Goal: Entertainment & Leisure: Consume media (video, audio)

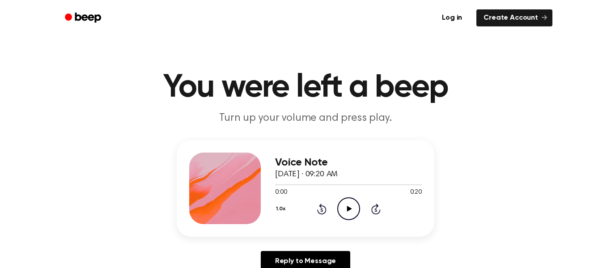
click at [344, 203] on icon "Play Audio" at bounding box center [348, 208] width 23 height 23
click at [326, 207] on icon "Rewind 5 seconds" at bounding box center [322, 209] width 10 height 12
click at [317, 206] on icon "Rewind 5 seconds" at bounding box center [322, 209] width 10 height 12
click at [322, 210] on icon at bounding box center [321, 210] width 2 height 4
click at [360, 185] on div at bounding box center [348, 184] width 147 height 1
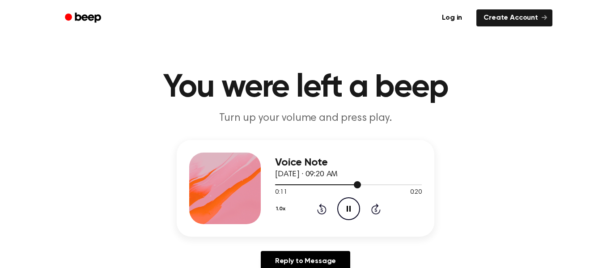
click at [341, 212] on icon "Pause Audio" at bounding box center [348, 208] width 23 height 23
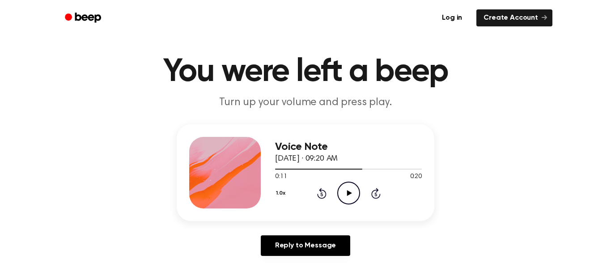
click at [322, 195] on icon "Rewind 5 seconds" at bounding box center [322, 193] width 10 height 12
click at [321, 195] on icon "Rewind 5 seconds" at bounding box center [322, 193] width 10 height 12
click at [353, 205] on div "Voice Note [DATE] · 09:20 AM 0:01 0:20 Your browser does not support the [objec…" at bounding box center [348, 173] width 147 height 72
click at [349, 201] on icon "Play Audio" at bounding box center [348, 193] width 23 height 23
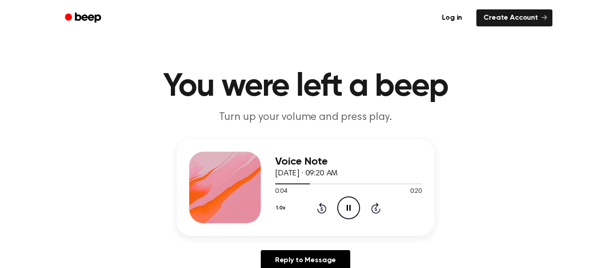
scroll to position [0, 0]
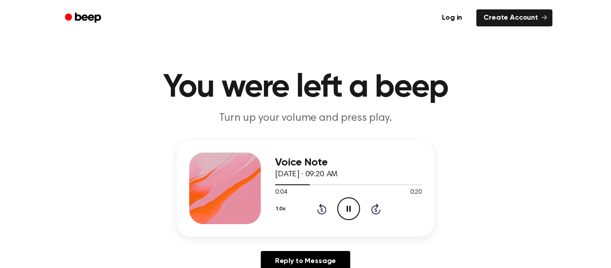
click at [317, 198] on div "1.0x Rewind 5 seconds Pause Audio Skip 5 seconds" at bounding box center [348, 208] width 147 height 23
click at [322, 210] on icon at bounding box center [321, 210] width 2 height 4
click at [321, 208] on icon at bounding box center [321, 210] width 2 height 4
click at [322, 210] on icon at bounding box center [321, 210] width 2 height 4
click at [316, 212] on div "1.0x Rewind 5 seconds Pause Audio Skip 5 seconds" at bounding box center [348, 208] width 147 height 23
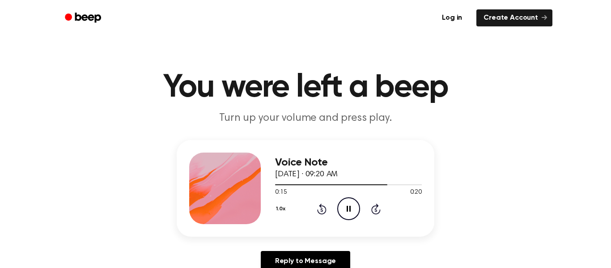
click at [317, 209] on icon "Rewind 5 seconds" at bounding box center [322, 209] width 10 height 12
click at [316, 209] on div "1.0x Rewind 5 seconds Pause Audio Skip 5 seconds" at bounding box center [348, 208] width 147 height 23
click at [322, 210] on icon at bounding box center [321, 210] width 2 height 4
click at [321, 213] on icon at bounding box center [321, 208] width 9 height 11
click at [318, 206] on icon "Rewind 5 seconds" at bounding box center [322, 209] width 10 height 12
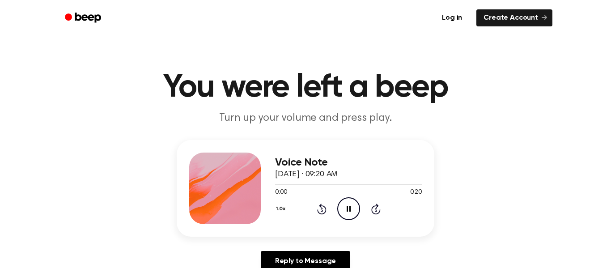
click at [319, 205] on icon at bounding box center [321, 208] width 9 height 11
click at [324, 206] on icon "Rewind 5 seconds" at bounding box center [322, 209] width 10 height 12
click at [321, 210] on icon at bounding box center [321, 210] width 2 height 4
click at [322, 210] on icon at bounding box center [321, 210] width 2 height 4
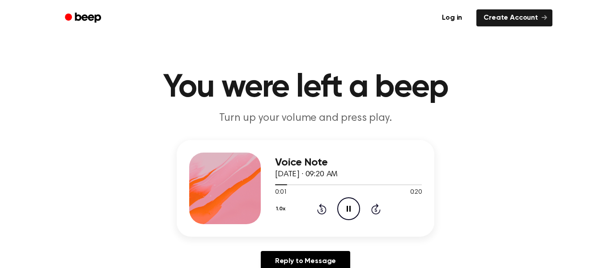
click at [321, 210] on icon at bounding box center [321, 210] width 2 height 4
click at [322, 211] on icon at bounding box center [321, 210] width 2 height 4
click at [322, 210] on icon "Rewind 5 seconds" at bounding box center [322, 209] width 10 height 12
click at [322, 210] on icon at bounding box center [321, 210] width 2 height 4
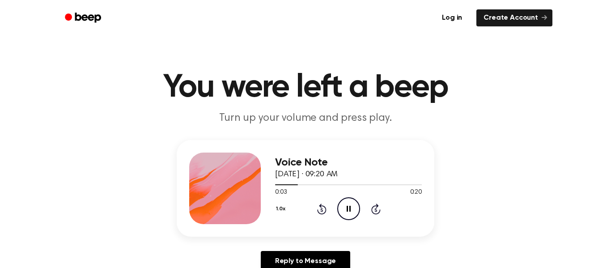
click at [317, 214] on icon "Rewind 5 seconds" at bounding box center [322, 209] width 10 height 12
click at [322, 210] on icon at bounding box center [321, 210] width 2 height 4
click at [321, 210] on icon at bounding box center [321, 210] width 2 height 4
click at [322, 210] on icon at bounding box center [321, 210] width 2 height 4
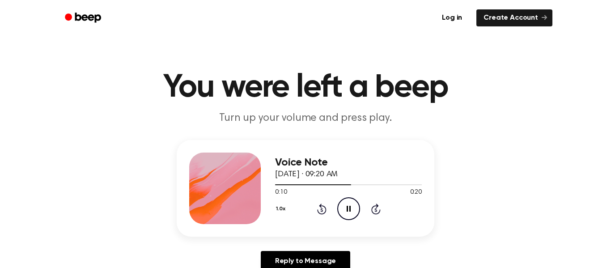
click at [322, 210] on icon at bounding box center [321, 210] width 2 height 4
click at [323, 213] on icon at bounding box center [321, 208] width 9 height 11
click at [322, 204] on icon at bounding box center [321, 208] width 9 height 11
click at [322, 210] on icon at bounding box center [321, 210] width 2 height 4
click at [317, 212] on icon "Rewind 5 seconds" at bounding box center [322, 209] width 10 height 12
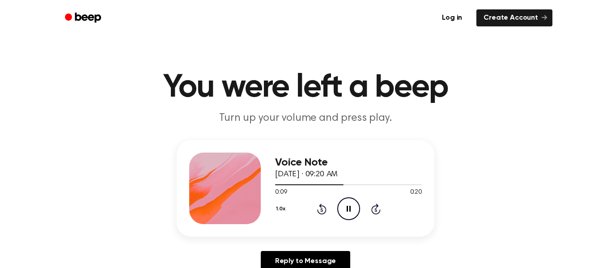
scroll to position [0, 0]
click at [318, 212] on icon at bounding box center [321, 208] width 9 height 11
click at [322, 210] on icon at bounding box center [321, 210] width 2 height 4
click at [317, 212] on icon at bounding box center [321, 208] width 9 height 11
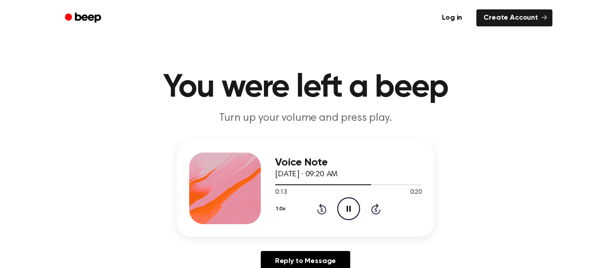
click at [322, 214] on icon at bounding box center [321, 208] width 9 height 11
click at [321, 212] on icon "Rewind 5 seconds" at bounding box center [322, 209] width 10 height 12
click at [347, 186] on div at bounding box center [348, 184] width 147 height 7
click at [322, 206] on icon at bounding box center [321, 208] width 9 height 11
click at [320, 205] on icon at bounding box center [321, 208] width 9 height 11
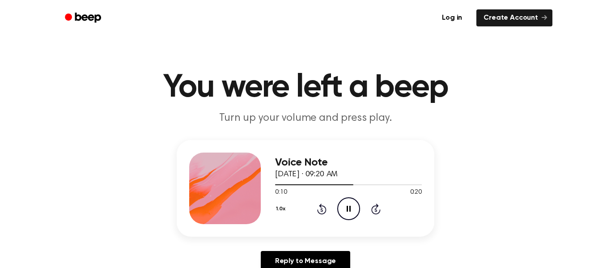
click at [323, 214] on icon at bounding box center [321, 208] width 9 height 11
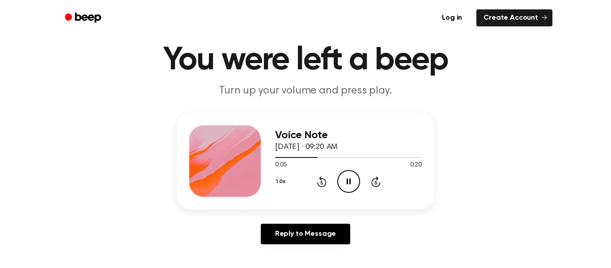
scroll to position [30, 0]
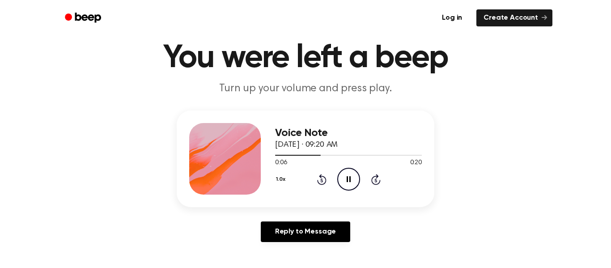
click at [322, 180] on icon at bounding box center [321, 180] width 2 height 4
click at [320, 178] on icon at bounding box center [321, 179] width 9 height 11
click at [322, 180] on icon at bounding box center [321, 180] width 2 height 4
click at [322, 181] on icon "Rewind 5 seconds" at bounding box center [322, 180] width 10 height 12
click at [344, 180] on icon "Play Audio" at bounding box center [348, 179] width 23 height 23
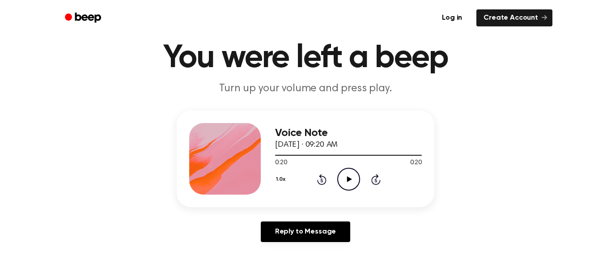
click at [343, 177] on icon "Play Audio" at bounding box center [348, 179] width 23 height 23
click at [347, 187] on icon "Pause Audio" at bounding box center [348, 179] width 23 height 23
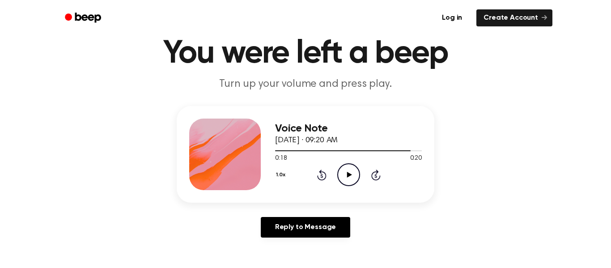
click at [322, 176] on icon at bounding box center [321, 176] width 2 height 4
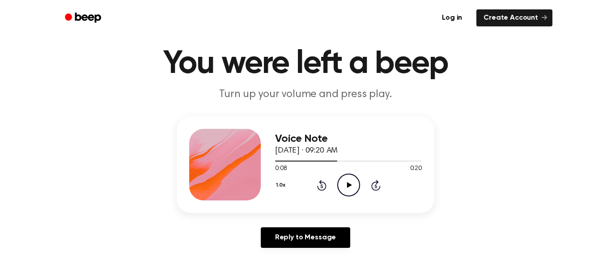
scroll to position [23, 0]
click at [349, 189] on icon "Play Audio" at bounding box center [348, 185] width 23 height 23
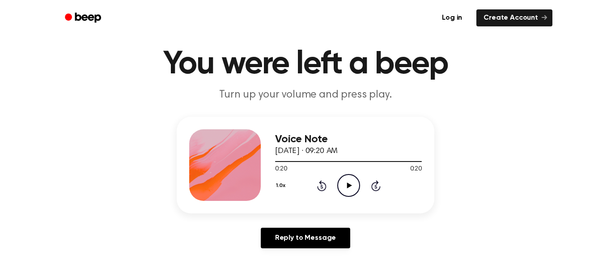
click at [322, 186] on icon at bounding box center [321, 187] width 2 height 4
click at [343, 186] on icon "Play Audio" at bounding box center [348, 185] width 23 height 23
click at [325, 183] on icon "Rewind 5 seconds" at bounding box center [322, 186] width 10 height 12
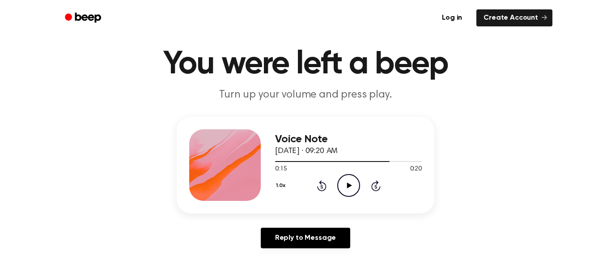
click at [322, 186] on icon at bounding box center [321, 187] width 2 height 4
click at [347, 183] on icon "Play Audio" at bounding box center [348, 185] width 23 height 23
click at [341, 177] on circle at bounding box center [349, 185] width 22 height 22
click at [344, 186] on icon "Play Audio" at bounding box center [348, 185] width 23 height 23
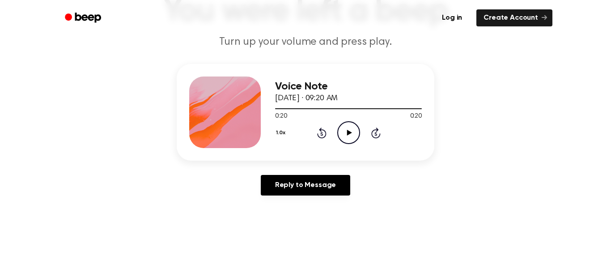
scroll to position [76, 0]
click at [354, 133] on icon "Play Audio" at bounding box center [348, 132] width 23 height 23
click at [349, 137] on icon "Play Audio" at bounding box center [348, 132] width 23 height 23
click at [361, 140] on div "1.0x Rewind 5 seconds Play Audio Skip 5 seconds" at bounding box center [348, 132] width 147 height 23
click at [347, 134] on icon "Play Audio" at bounding box center [348, 132] width 23 height 23
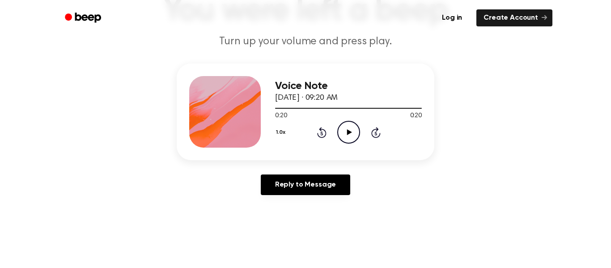
click at [348, 133] on icon at bounding box center [349, 132] width 5 height 6
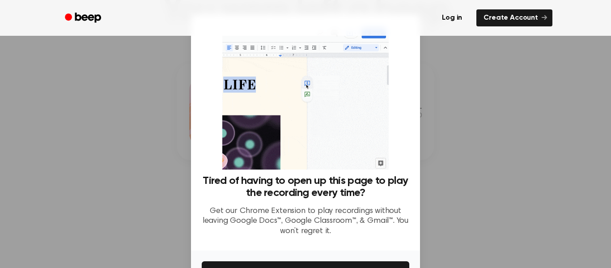
click at [157, 160] on div at bounding box center [305, 134] width 611 height 268
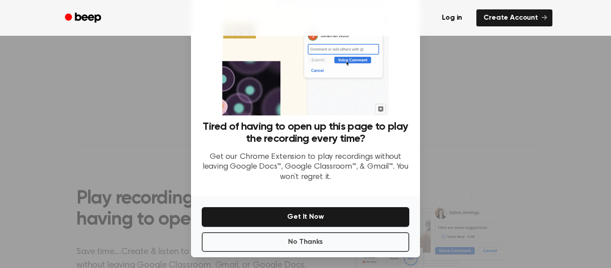
scroll to position [58, 0]
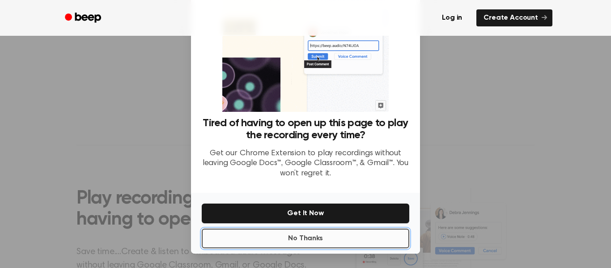
click at [303, 238] on button "No Thanks" at bounding box center [305, 239] width 207 height 20
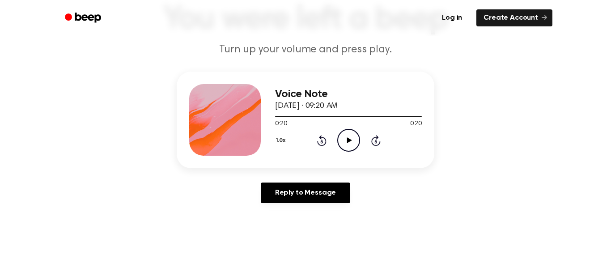
scroll to position [68, 0]
click at [354, 133] on icon "Play Audio" at bounding box center [348, 140] width 23 height 23
